Goal: Information Seeking & Learning: Learn about a topic

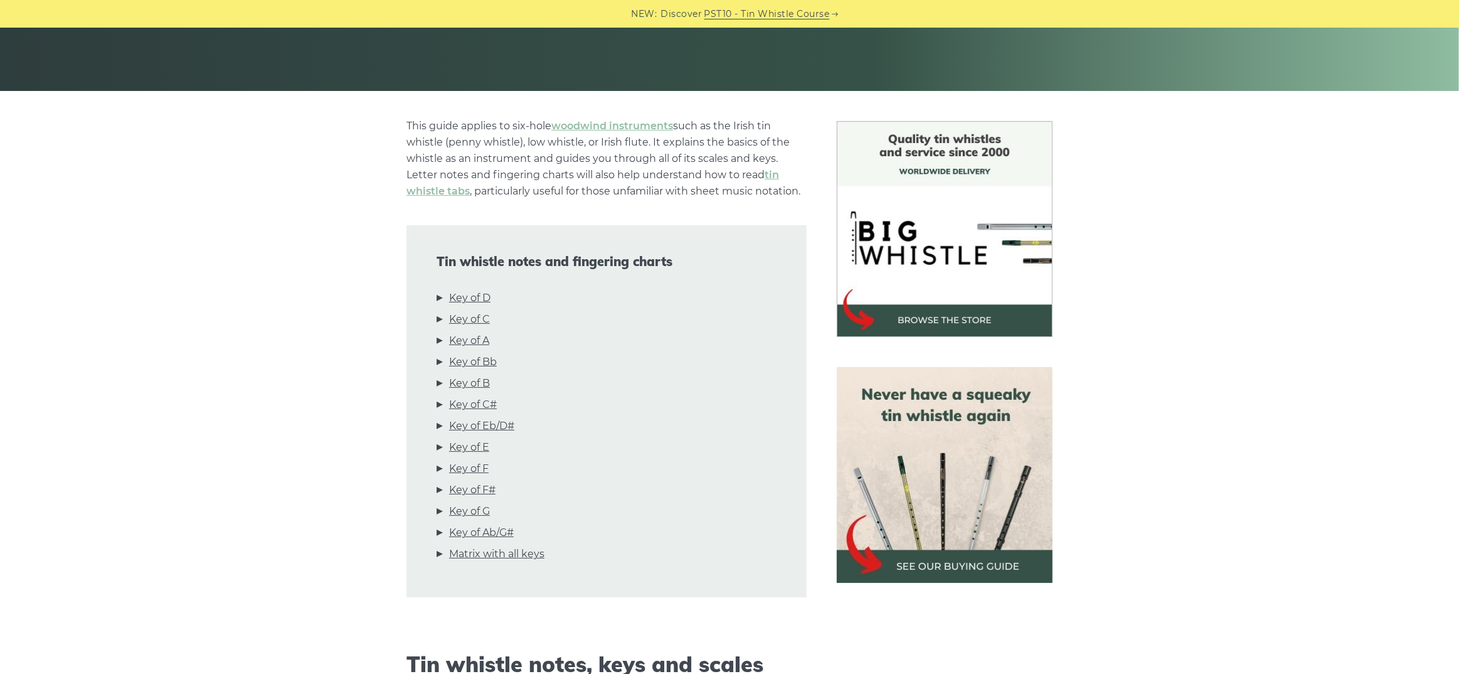
scroll to position [251, 0]
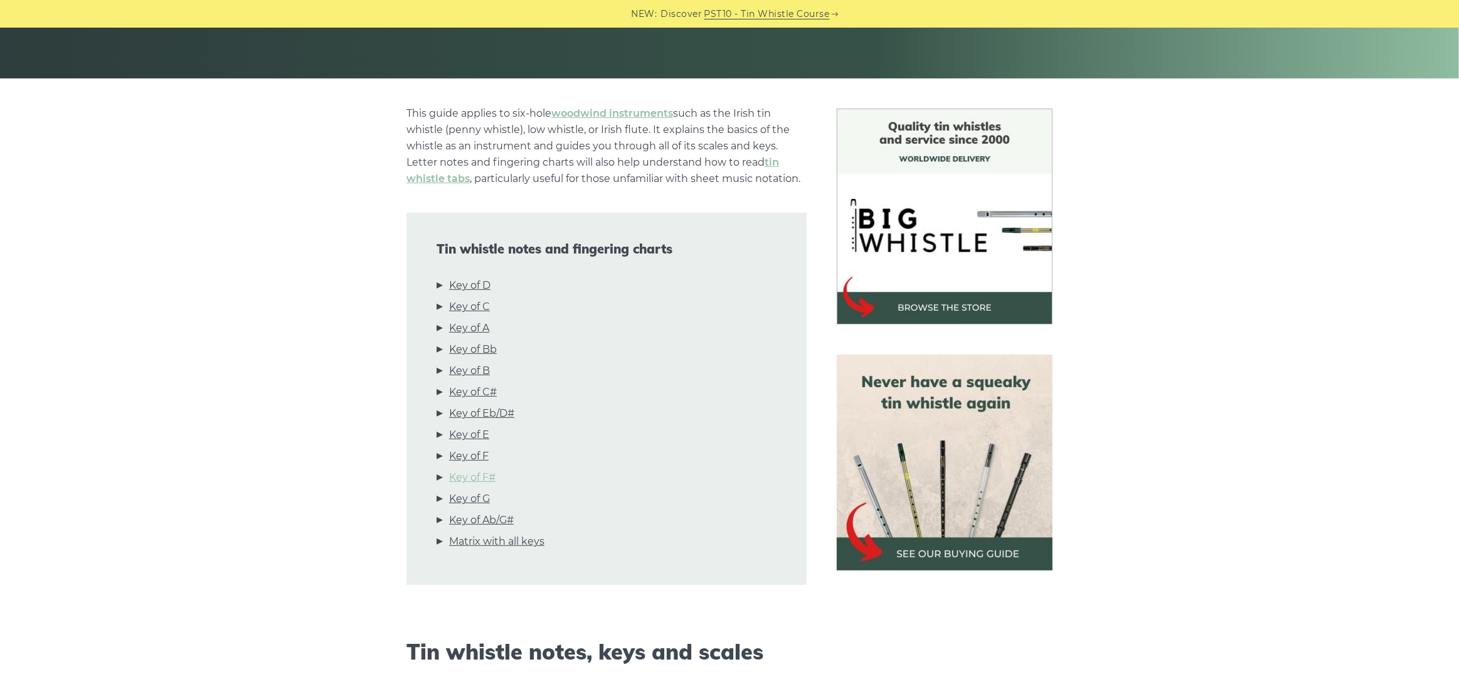
click at [491, 482] on link "Key of F#" at bounding box center [472, 477] width 46 height 16
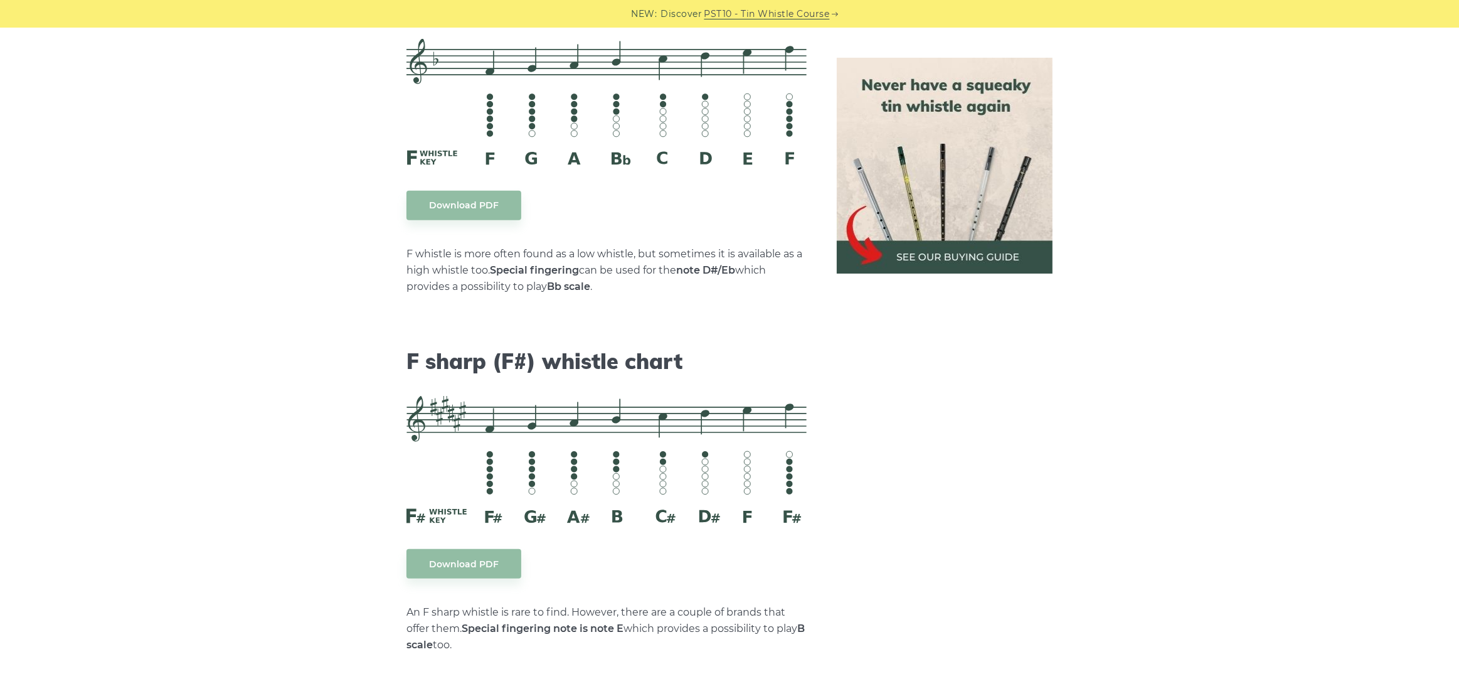
scroll to position [5807, 0]
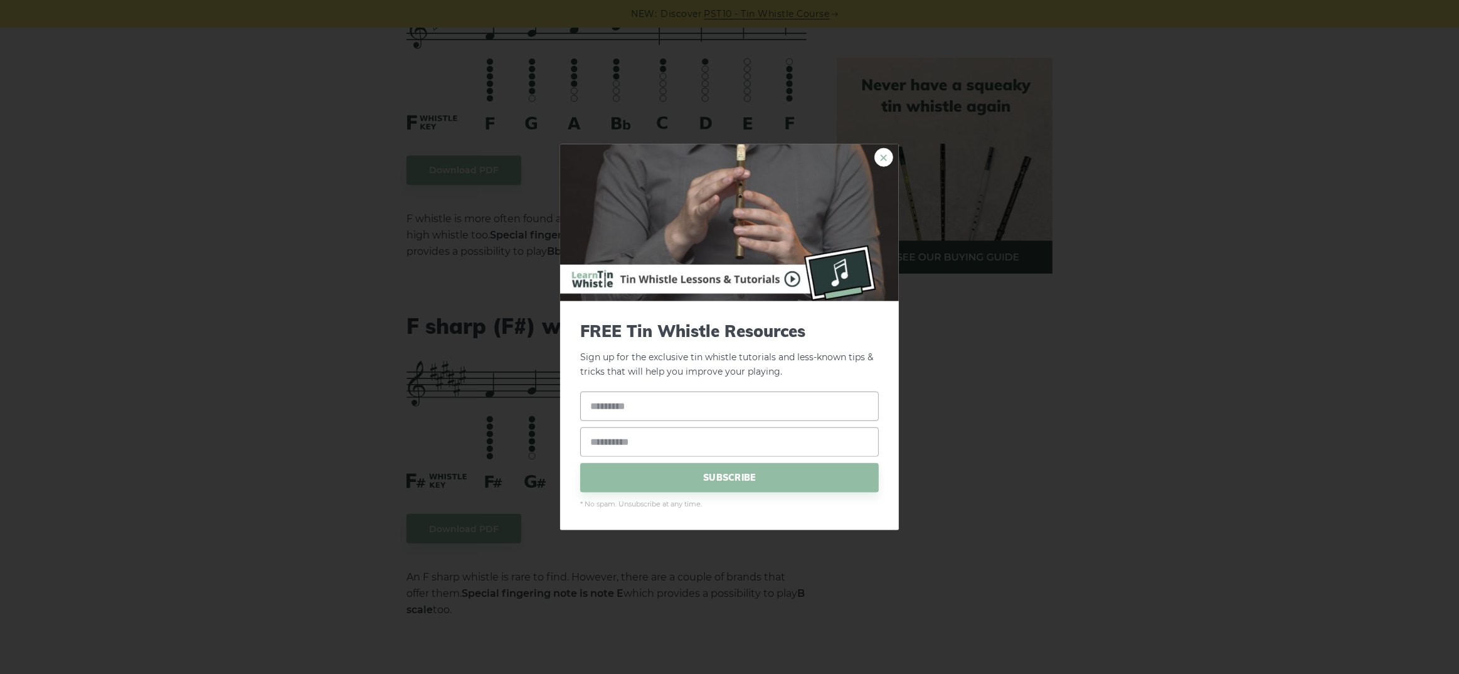
drag, startPoint x: 886, startPoint y: 156, endPoint x: 858, endPoint y: 115, distance: 49.6
click at [886, 156] on link "×" at bounding box center [883, 157] width 19 height 19
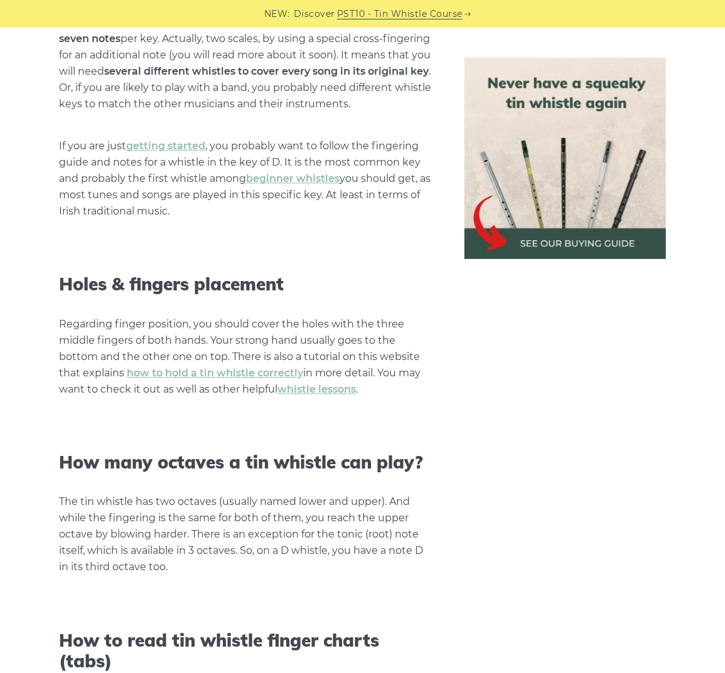
scroll to position [0, 0]
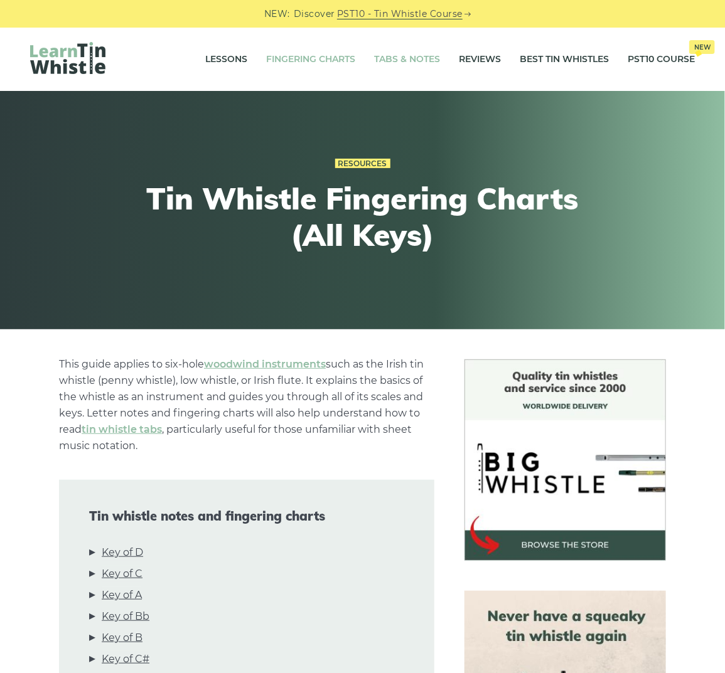
click at [394, 56] on link "Tabs & Notes" at bounding box center [407, 59] width 66 height 31
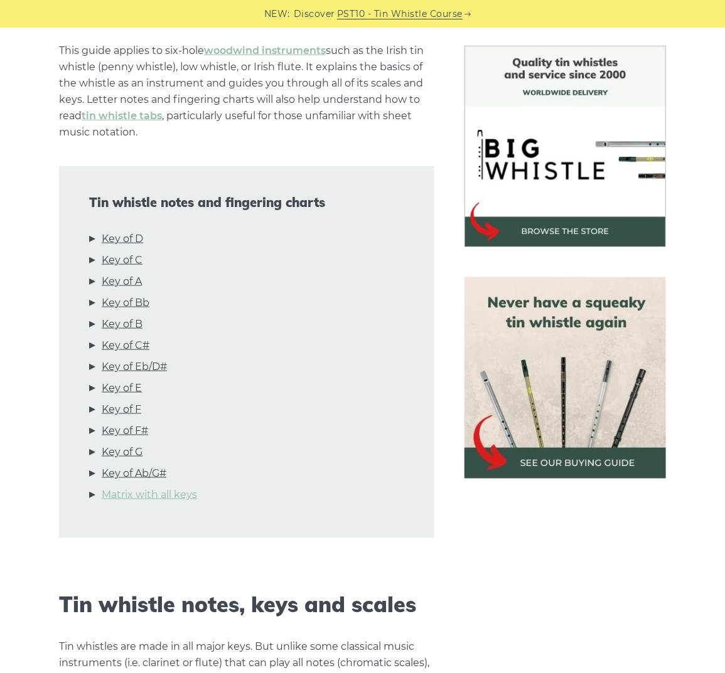
click at [141, 497] on link "Matrix with all keys" at bounding box center [149, 495] width 95 height 16
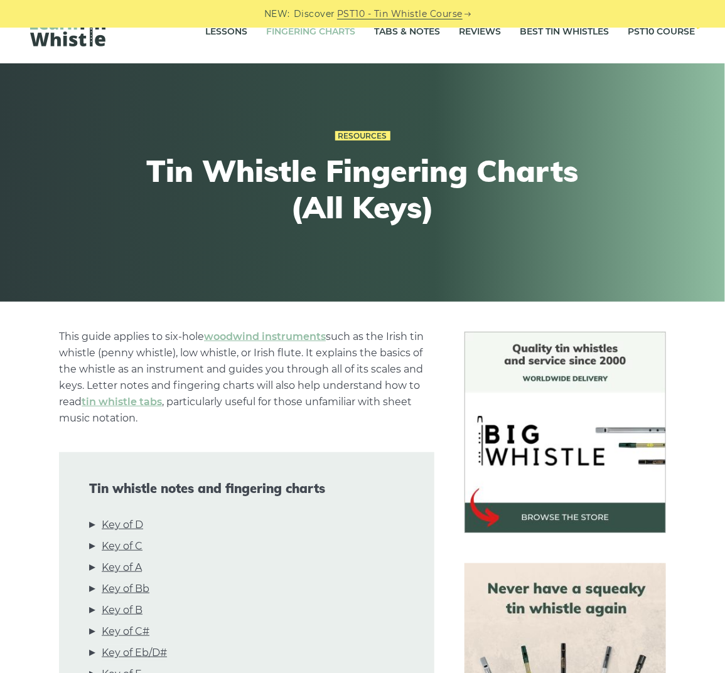
scroll to position [0, 0]
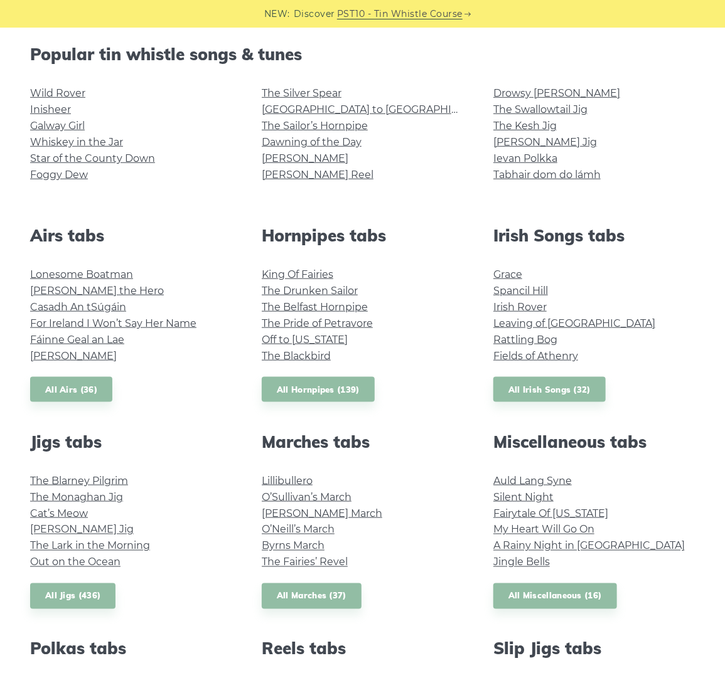
scroll to position [63, 0]
